Goal: Information Seeking & Learning: Learn about a topic

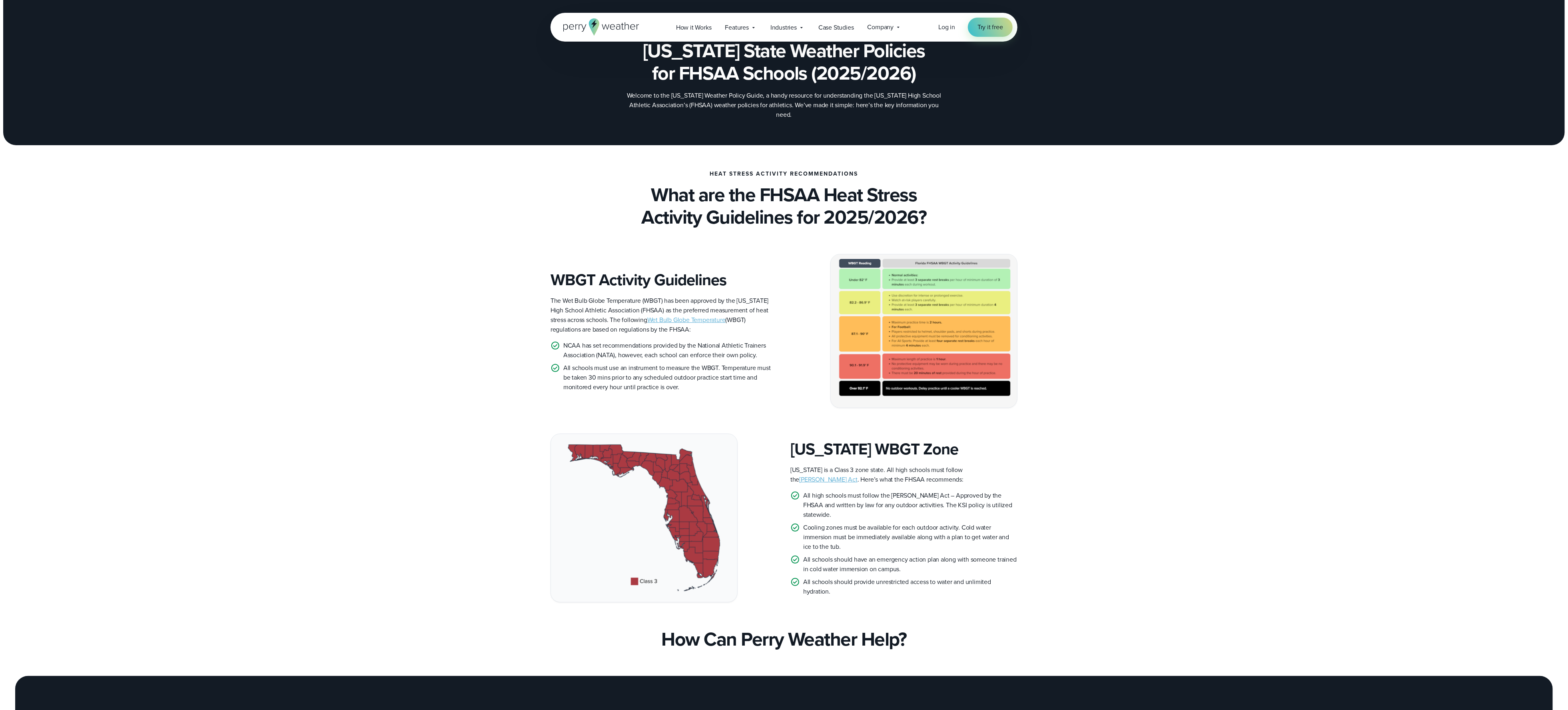
scroll to position [38, 0]
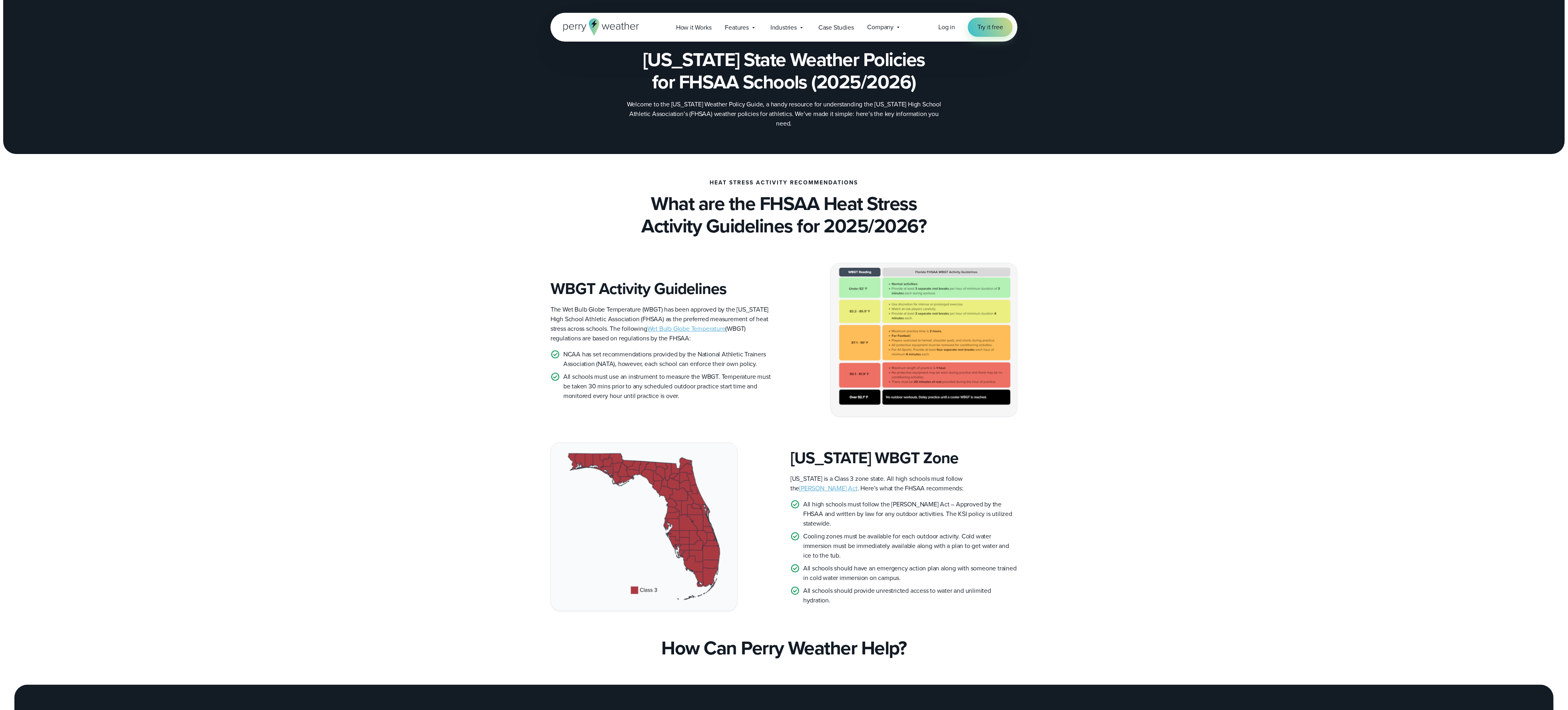
click at [870, 513] on p "All high schools must follow the [PERSON_NAME] Act – Approved by the FHSAA and …" at bounding box center [910, 514] width 214 height 29
click at [890, 532] on p "Cooling zones must be available for each outdoor activity. Cold water immersion…" at bounding box center [910, 546] width 214 height 29
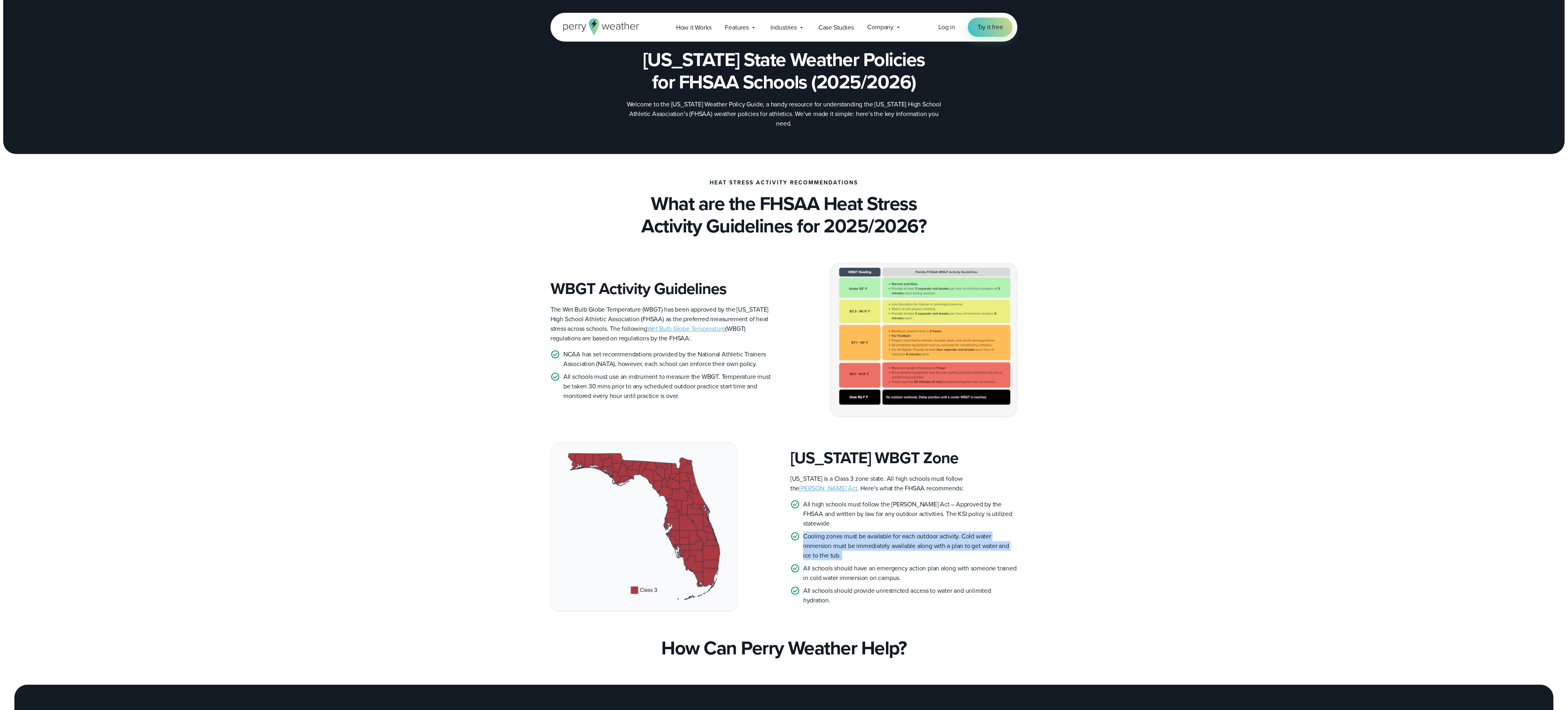
click at [890, 532] on p "Cooling zones must be available for each outdoor activity. Cold water immersion…" at bounding box center [910, 546] width 214 height 29
click at [895, 542] on p "Cooling zones must be available for each outdoor activity. Cold water immersion…" at bounding box center [910, 546] width 214 height 29
click at [902, 565] on p "All schools should have an emergency action plan along with someone trained in …" at bounding box center [910, 573] width 214 height 19
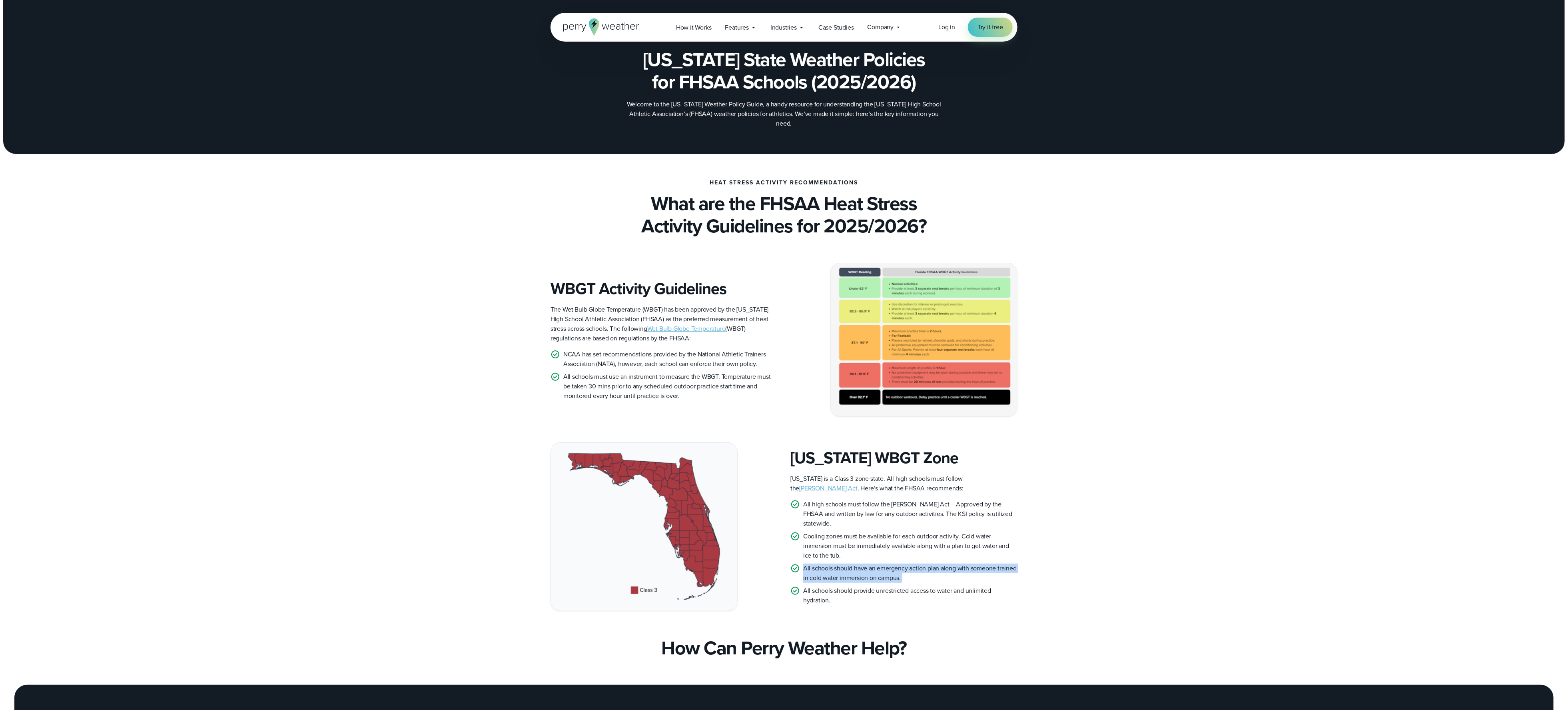
click at [902, 565] on p "All schools should have an emergency action plan along with someone trained in …" at bounding box center [910, 573] width 214 height 19
click at [926, 574] on ul "All high schools must follow the [PERSON_NAME] Act – Approved by the FHSAA and …" at bounding box center [904, 553] width 227 height 106
click at [905, 586] on p "All schools should provide unrestricted access to water and unlimited hydration." at bounding box center [910, 595] width 214 height 19
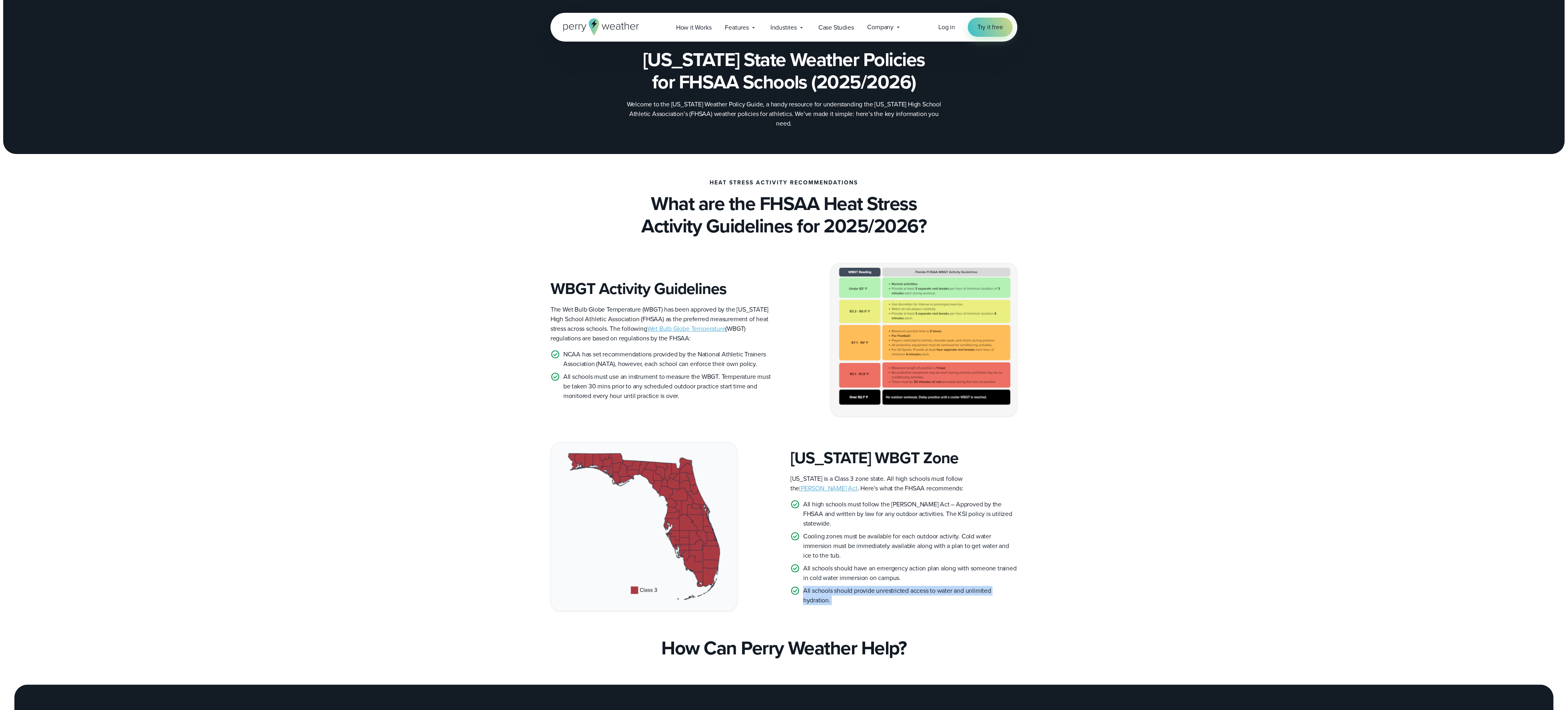
click at [910, 596] on div "[US_STATE] WBGT Zone [US_STATE] is a Class 3 zone state. All high schools must …" at bounding box center [784, 527] width 467 height 168
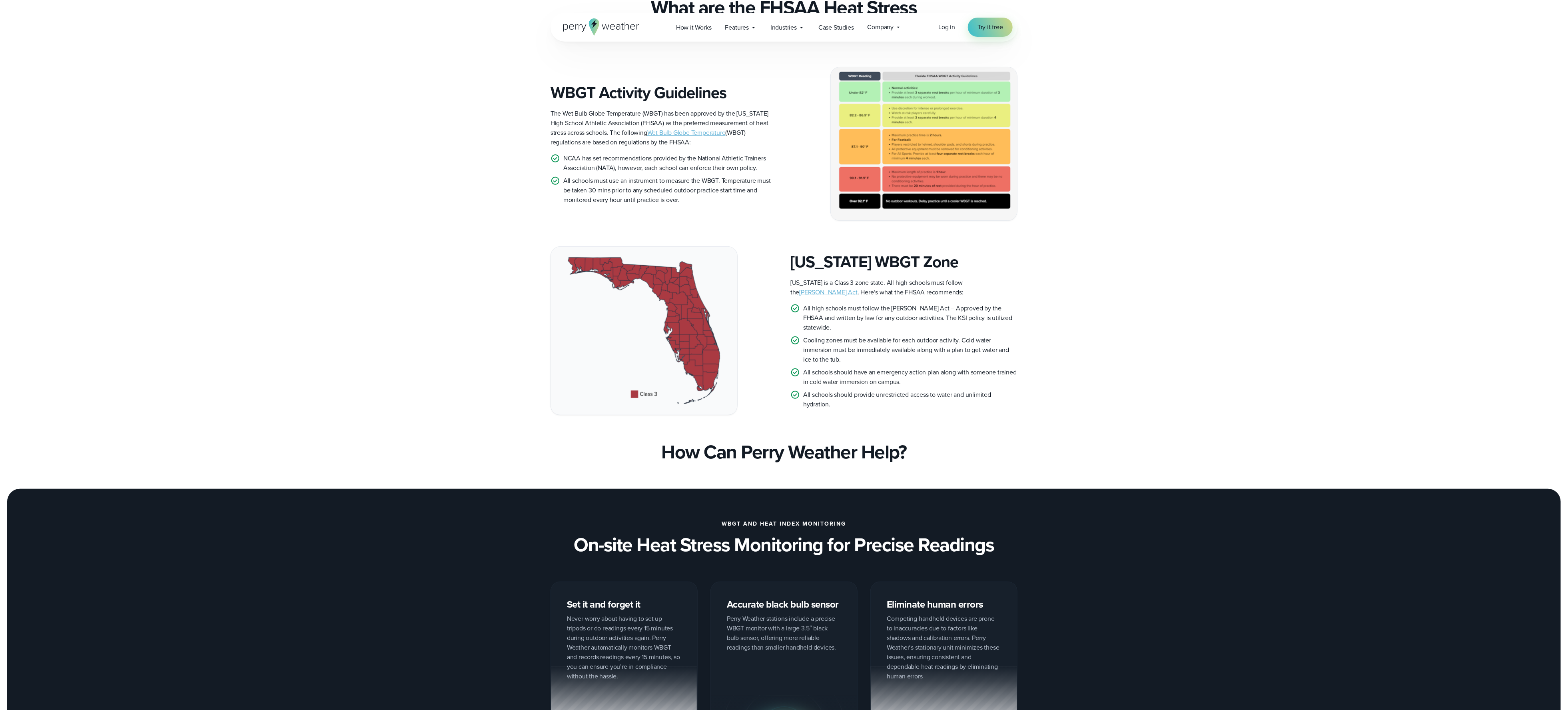
scroll to position [171, 0]
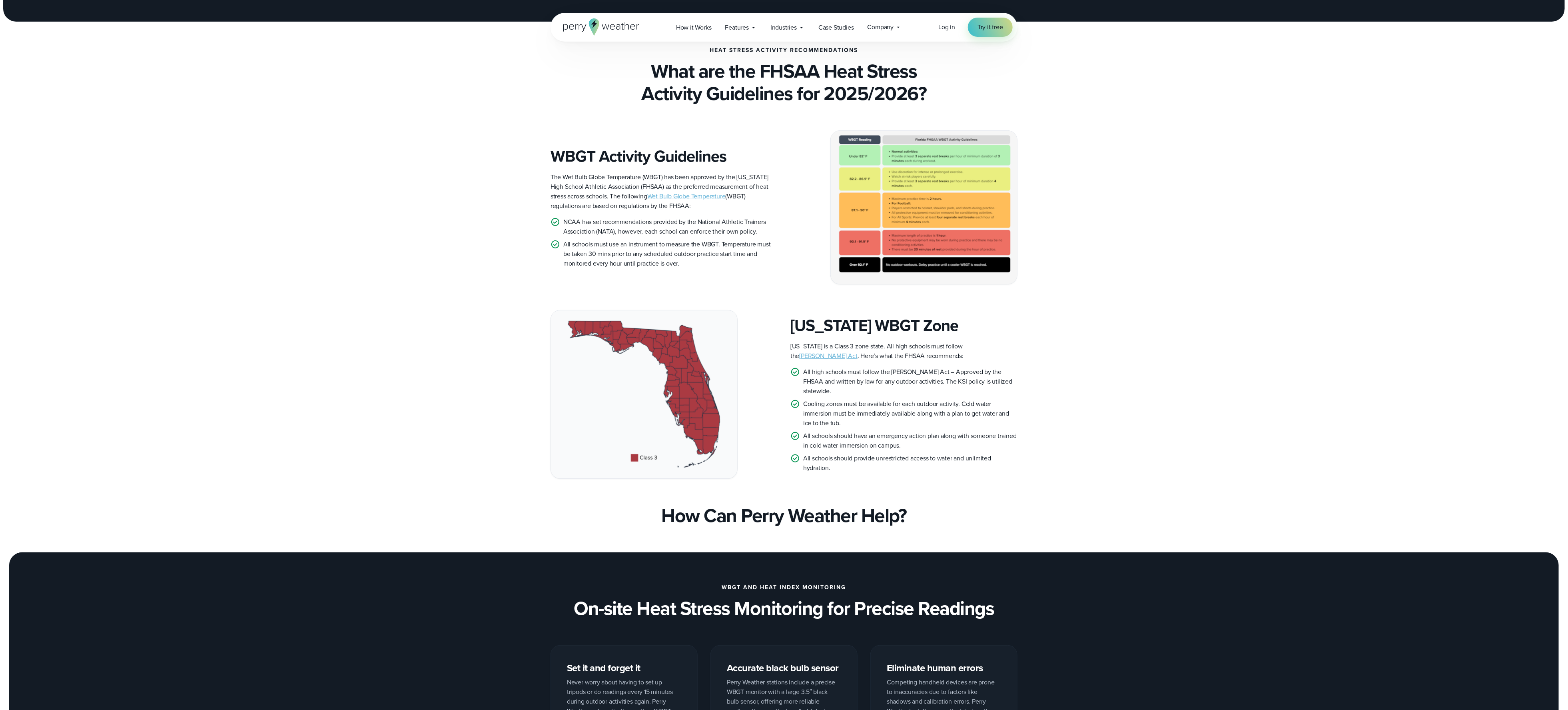
click at [857, 351] on link "[PERSON_NAME] Act" at bounding box center [829, 355] width 59 height 9
